Goal: Information Seeking & Learning: Learn about a topic

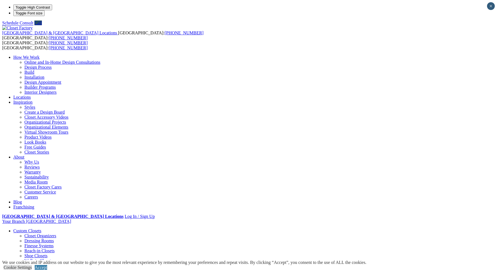
scroll to position [2, 0]
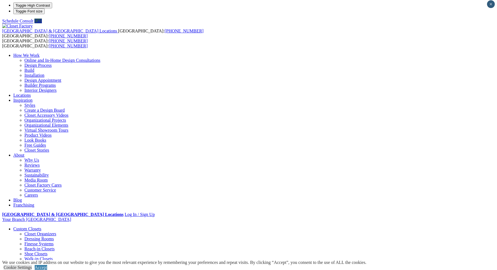
click at [41, 227] on link "Custom Closets" at bounding box center [27, 229] width 28 height 5
click at [47, 265] on link "Accept" at bounding box center [41, 267] width 12 height 5
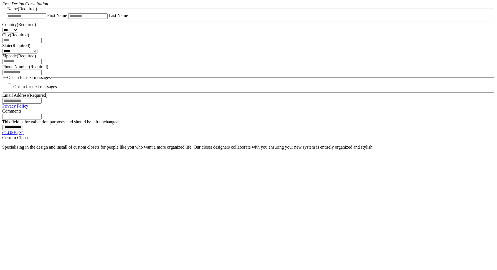
scroll to position [405, 0]
